Goal: Task Accomplishment & Management: Manage account settings

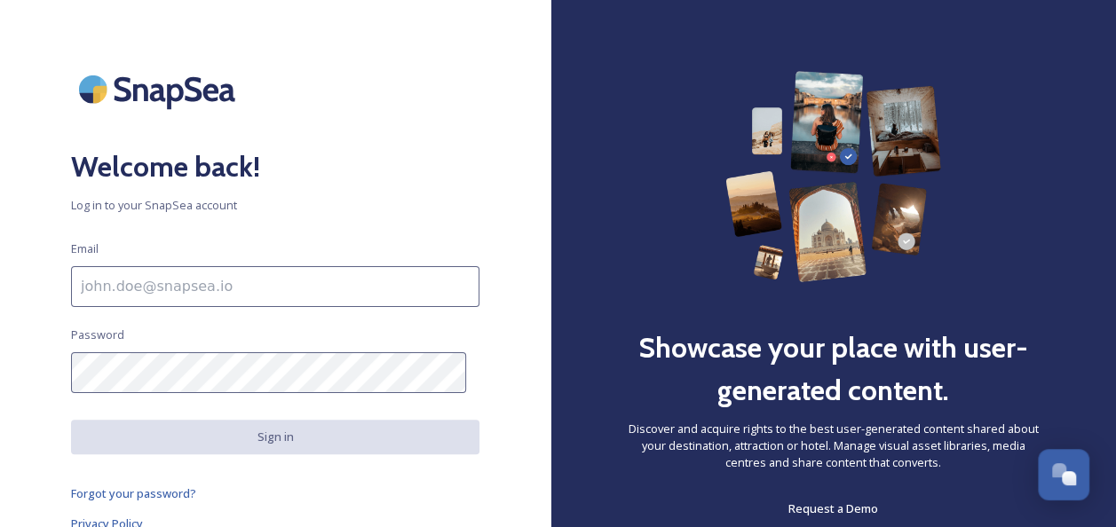
scroll to position [18, 0]
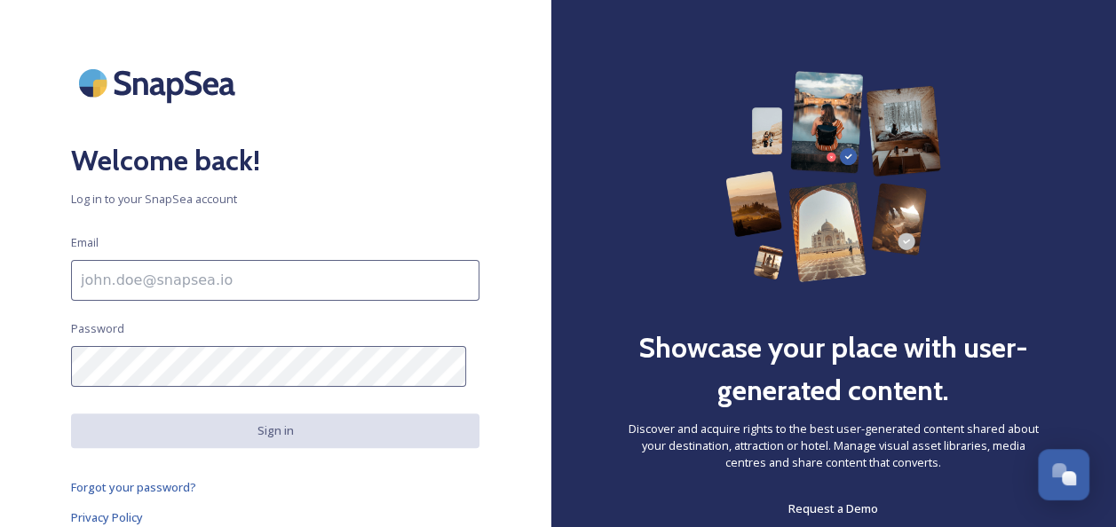
click at [177, 281] on input at bounding box center [275, 280] width 408 height 41
type input "[PERSON_NAME][EMAIL_ADDRESS][PERSON_NAME][DOMAIN_NAME]"
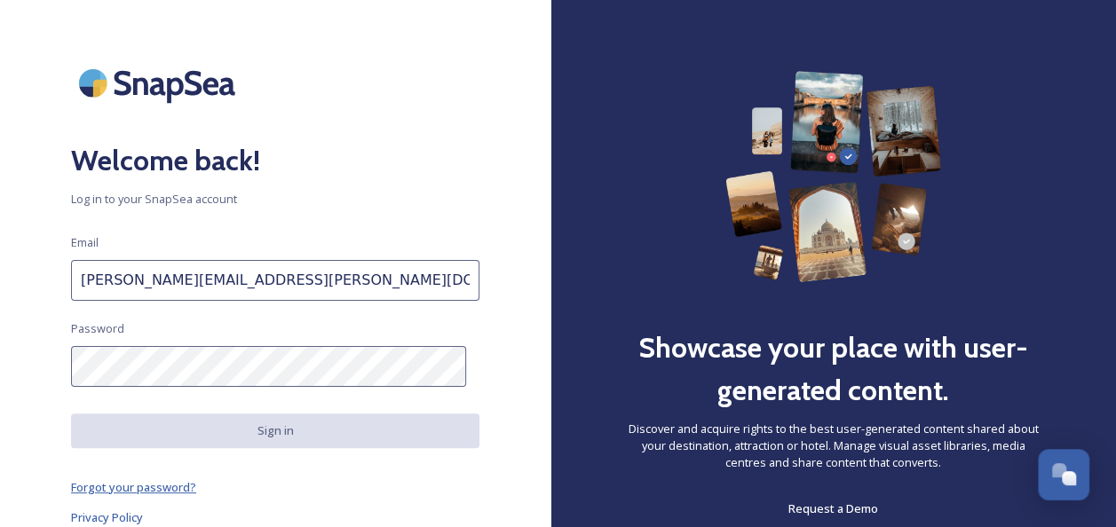
click at [149, 483] on span "Forgot your password?" at bounding box center [133, 487] width 125 height 16
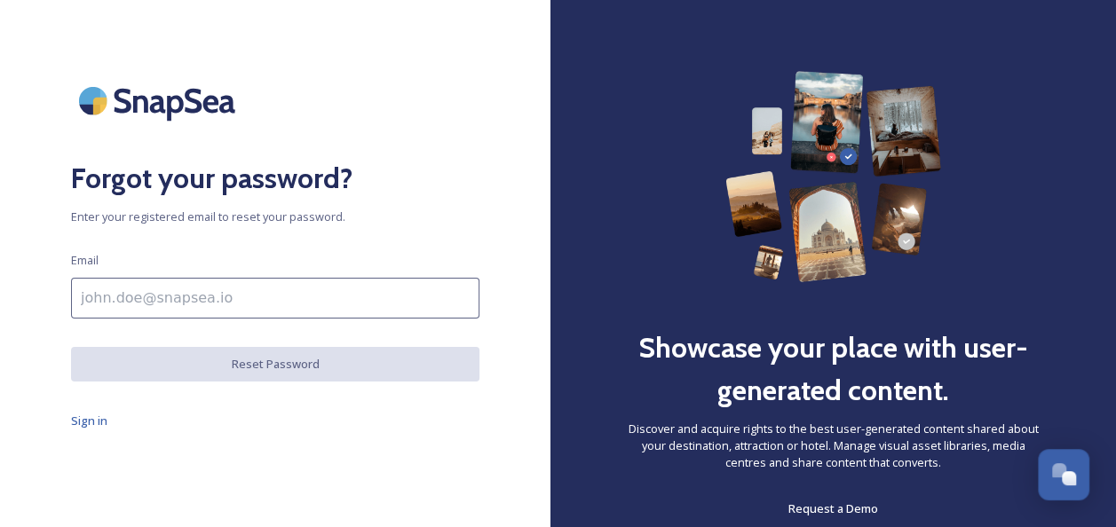
click at [130, 297] on input at bounding box center [275, 298] width 408 height 41
type input "[PERSON_NAME][EMAIL_ADDRESS][PERSON_NAME][DOMAIN_NAME]"
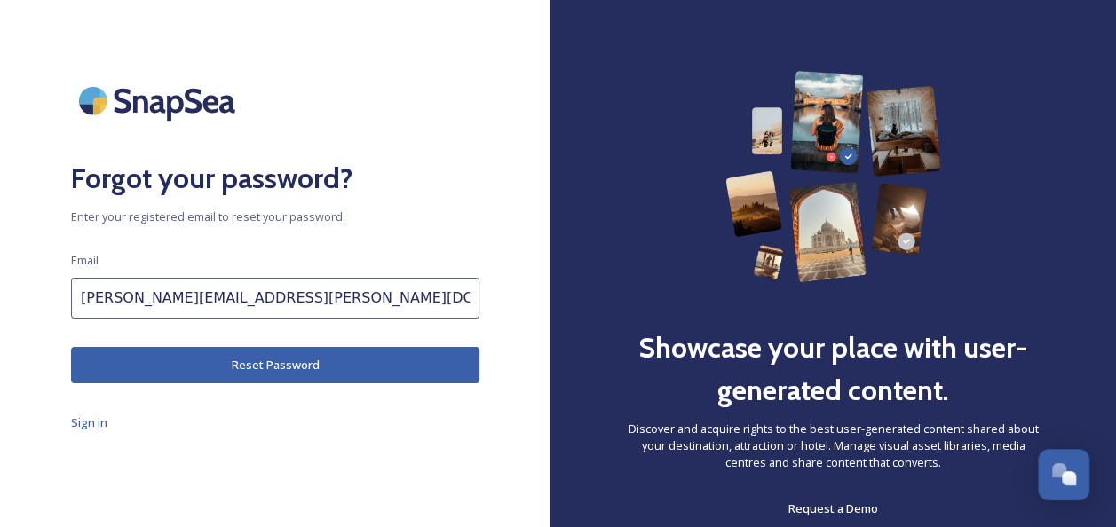
click at [201, 367] on button "Reset Password" at bounding box center [275, 365] width 408 height 36
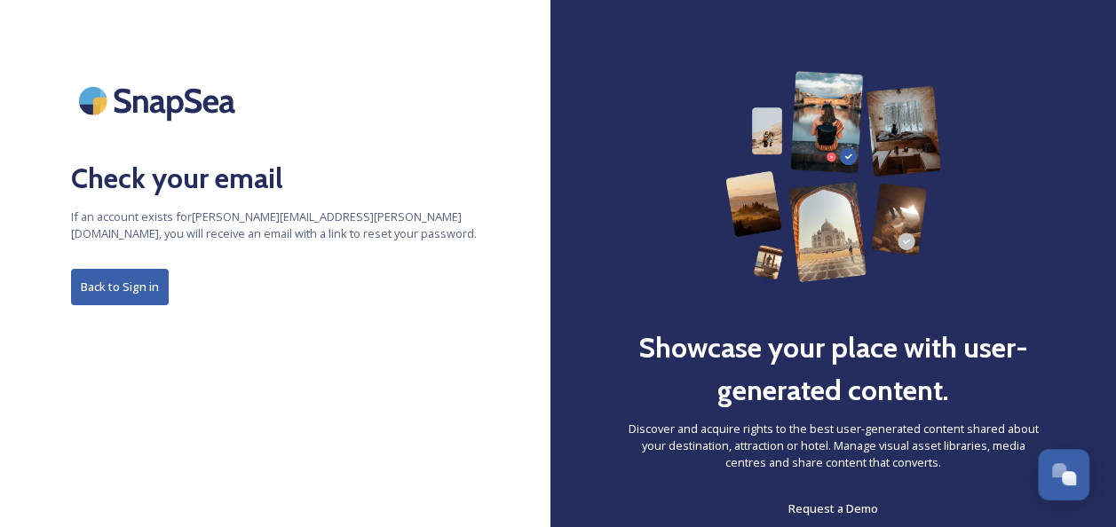
click at [117, 281] on button "Back to Sign in" at bounding box center [120, 287] width 98 height 36
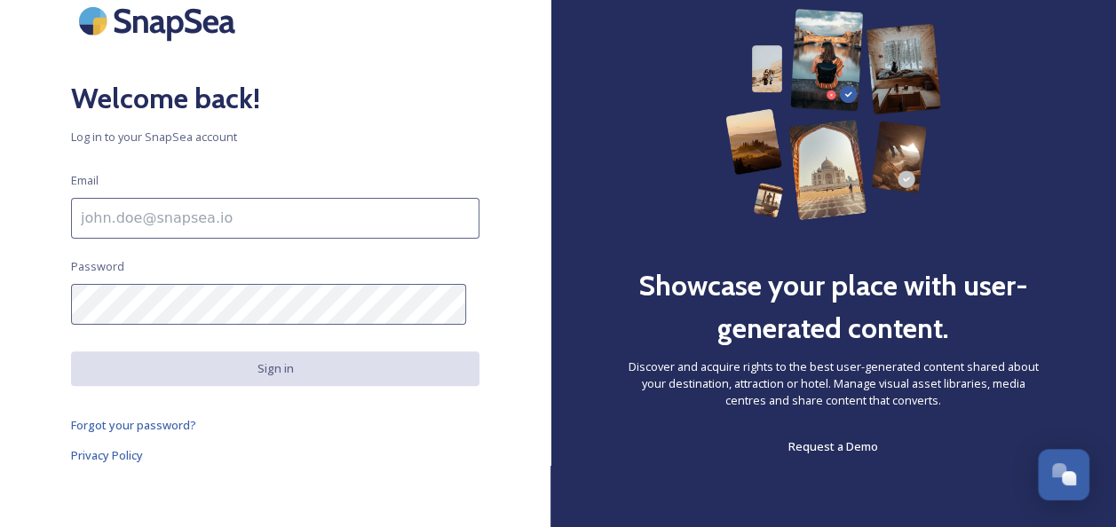
scroll to position [63, 0]
